Goal: Information Seeking & Learning: Understand process/instructions

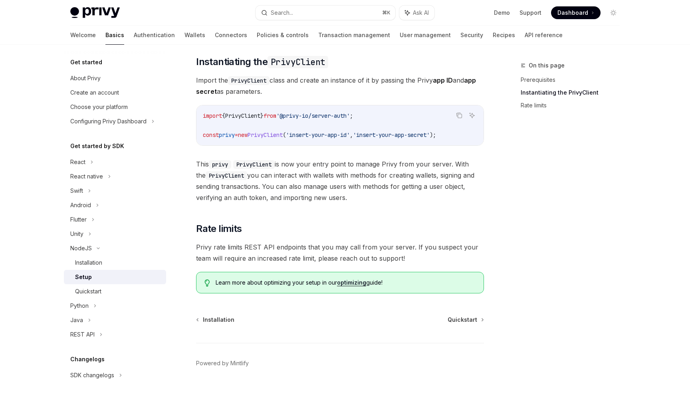
scroll to position [132, 0]
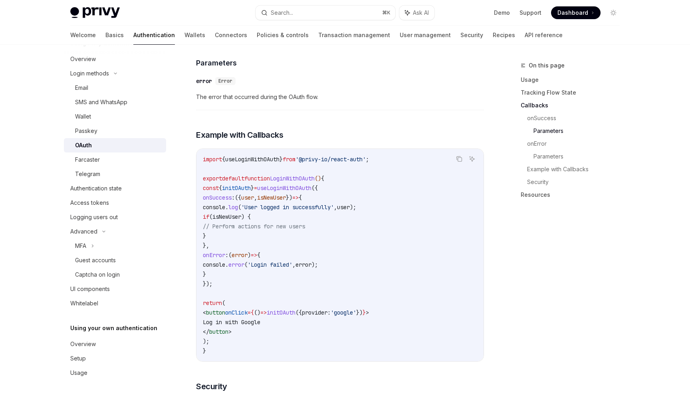
scroll to position [1395, 0]
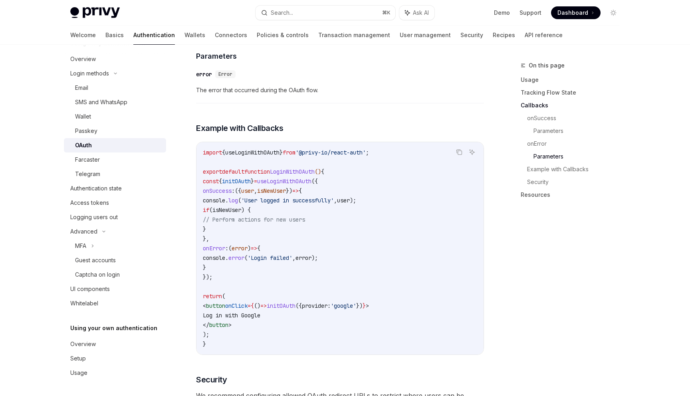
click at [241, 206] on span "isNewUser" at bounding box center [226, 209] width 29 height 7
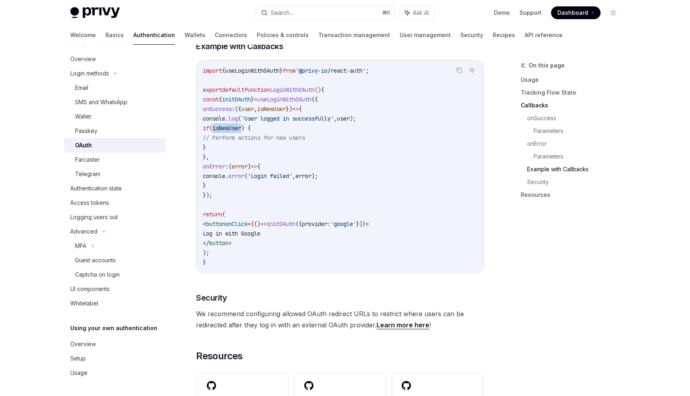
scroll to position [1463, 0]
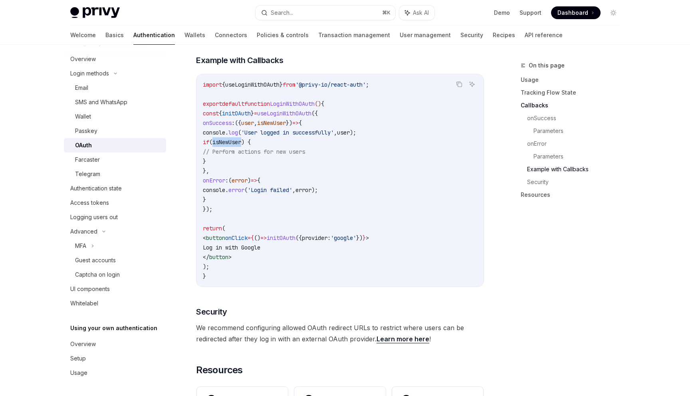
drag, startPoint x: 223, startPoint y: 198, endPoint x: 186, endPoint y: 101, distance: 103.6
copy code "const { initOAuth } = useLoginWithOAuth ({ onSuccess : ({ user , isNewUser }) =…"
click at [328, 81] on span "'@privy-io/react-auth'" at bounding box center [330, 84] width 70 height 7
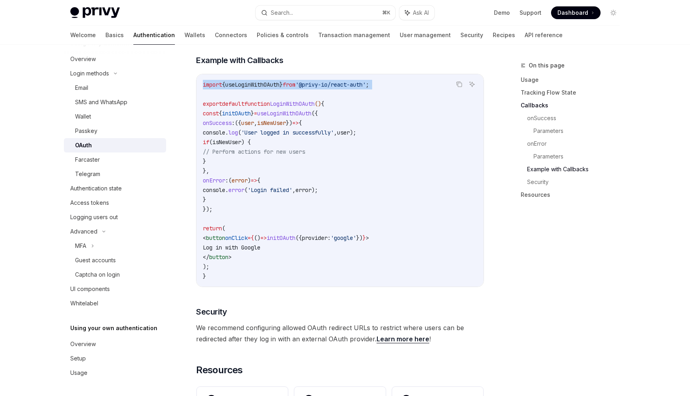
click at [328, 81] on span "'@privy-io/react-auth'" at bounding box center [330, 84] width 70 height 7
copy code "import { useLoginWithOAuth } from '@privy-io/react-auth' ;"
click at [298, 100] on span "LoginWithOAuth" at bounding box center [292, 103] width 45 height 7
click at [295, 234] on span "initOAuth" at bounding box center [281, 237] width 29 height 7
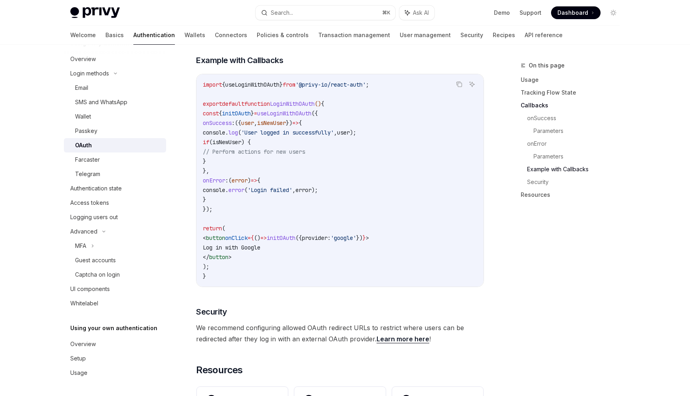
click at [295, 234] on span "initOAuth" at bounding box center [281, 237] width 29 height 7
click at [321, 240] on code "import { useLoginWithOAuth } from '@privy-io/react-auth' ; export default funct…" at bounding box center [340, 180] width 274 height 201
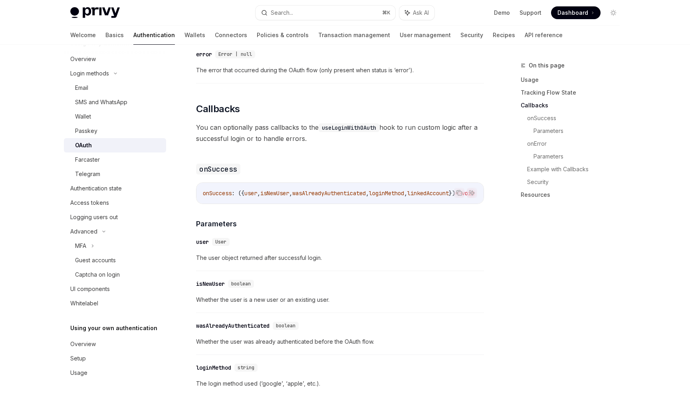
scroll to position [911, 0]
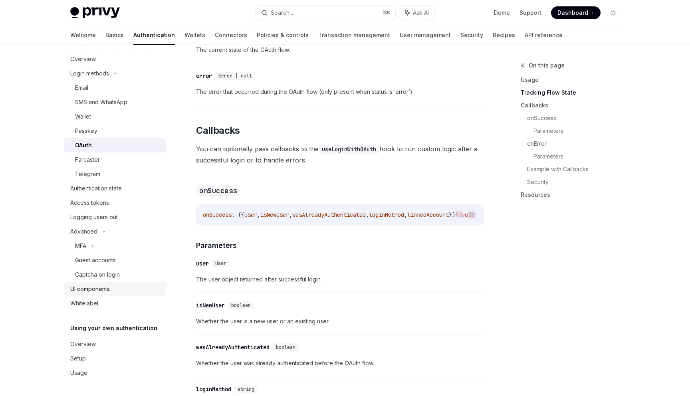
click at [110, 287] on div "UI components" at bounding box center [90, 289] width 40 height 10
type textarea "*"
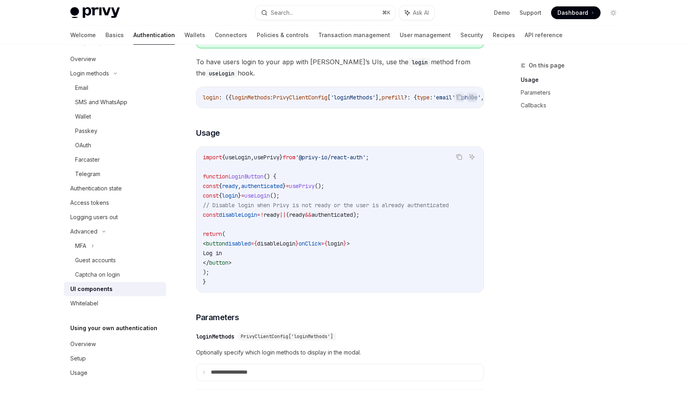
scroll to position [465, 0]
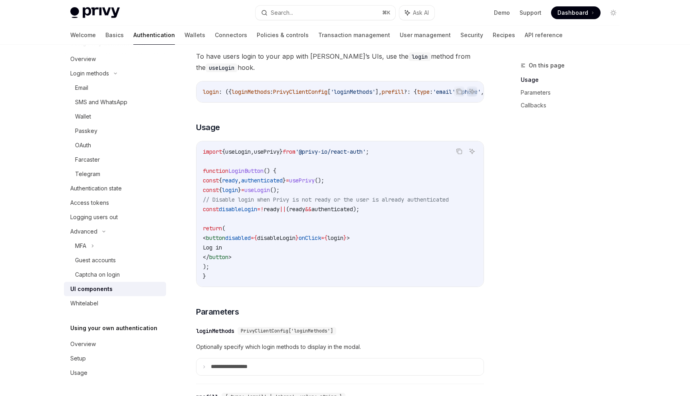
click at [321, 240] on span "onClick" at bounding box center [310, 237] width 22 height 7
click at [341, 251] on code "import { useLogin , usePrivy } from '@privy-io/react-auth' ; function LoginButt…" at bounding box center [340, 214] width 274 height 134
